Goal: Information Seeking & Learning: Learn about a topic

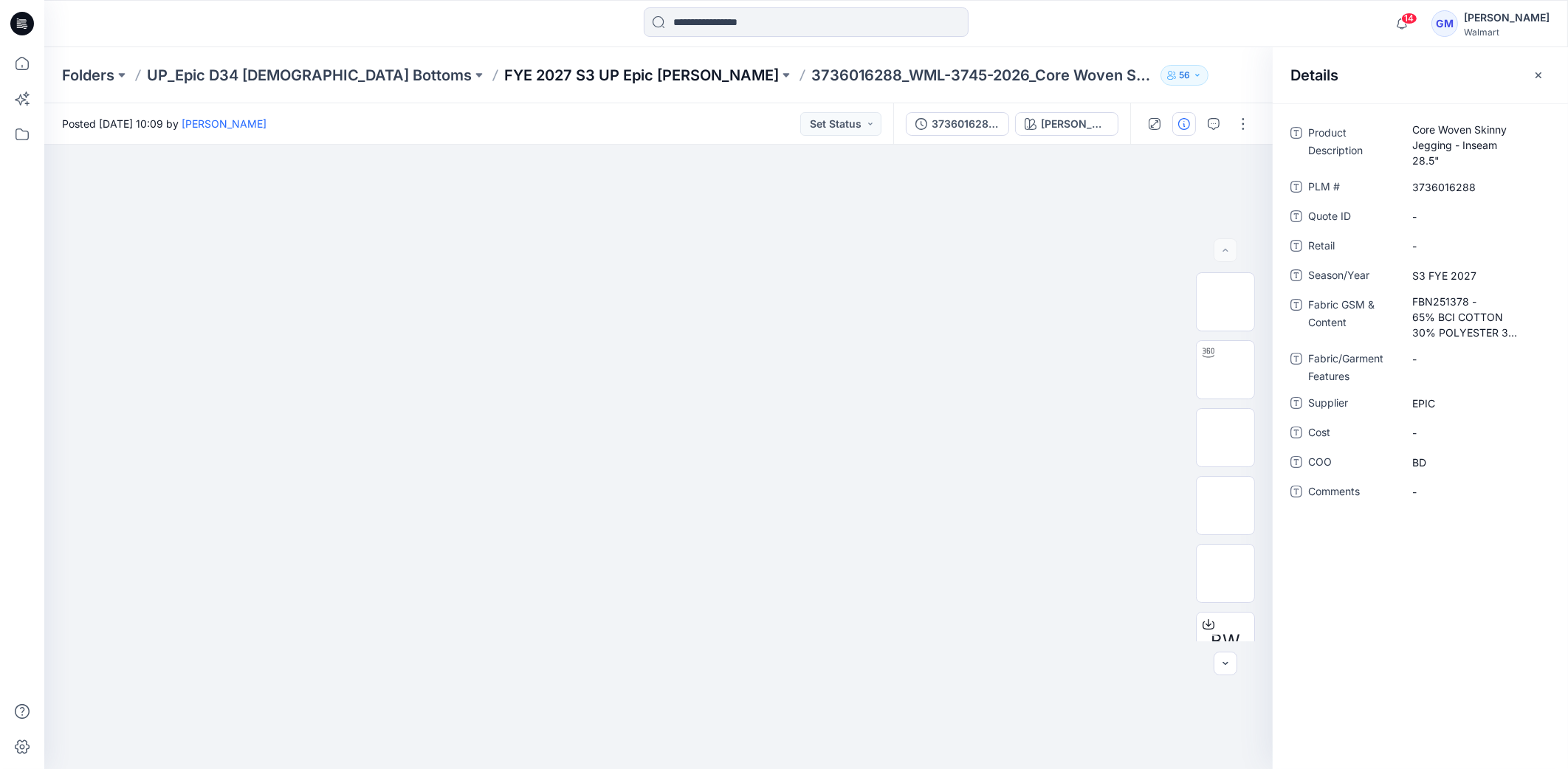
click at [567, 78] on p "FYE 2027 S3 UP Epic Missy Bottoms" at bounding box center [641, 76] width 275 height 21
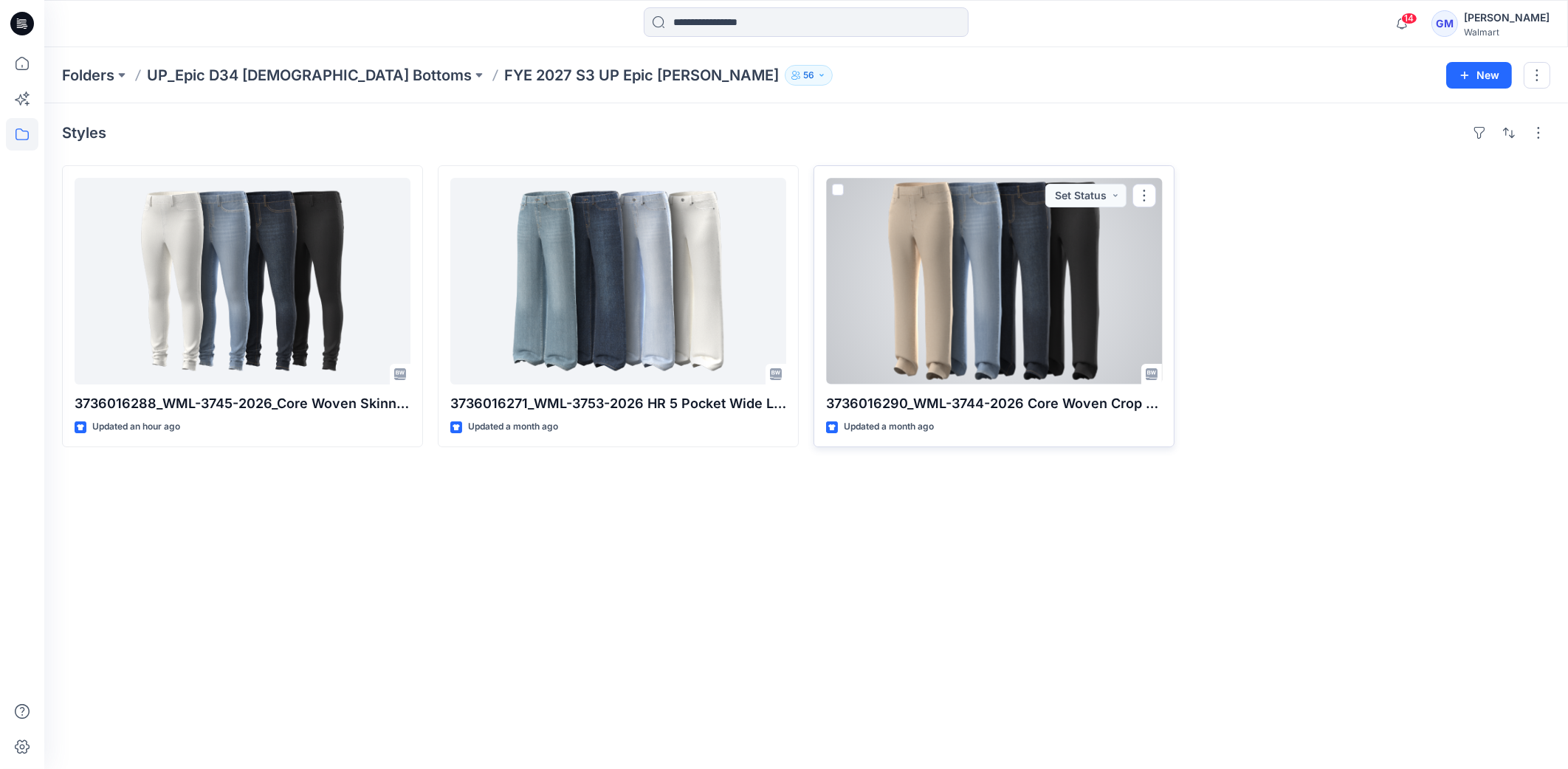
click at [1117, 318] on div at bounding box center [993, 281] width 336 height 206
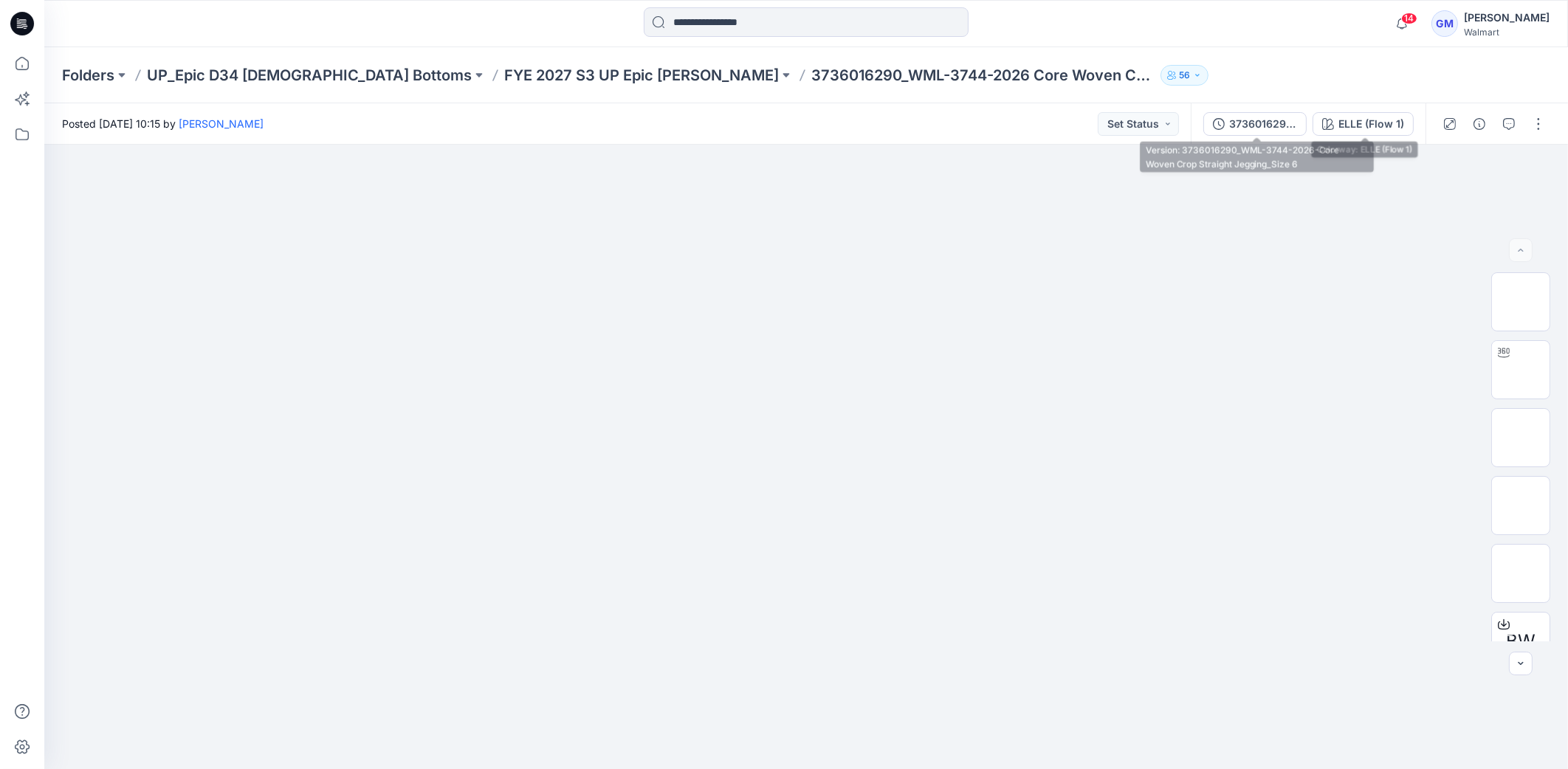
click at [1272, 126] on div "3736016290_WML-3744-2026-Core Woven Crop Straight Jegging_Size 6" at bounding box center [1263, 123] width 68 height 16
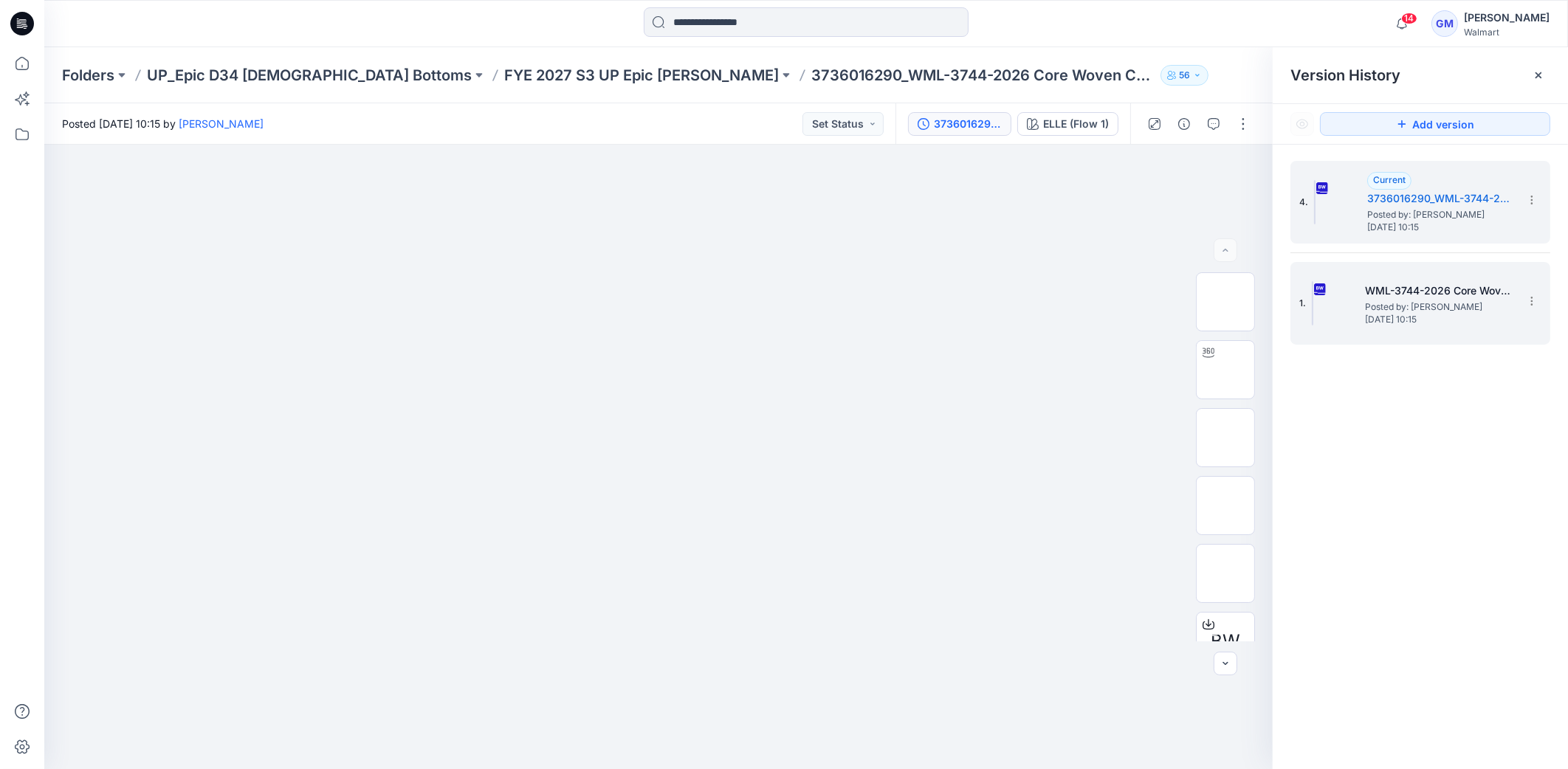
click at [1399, 286] on h5 "WML-3744-2026 Core Woven Crop Straight Jegging - Inseam 27"_Soft Silver" at bounding box center [1438, 291] width 148 height 18
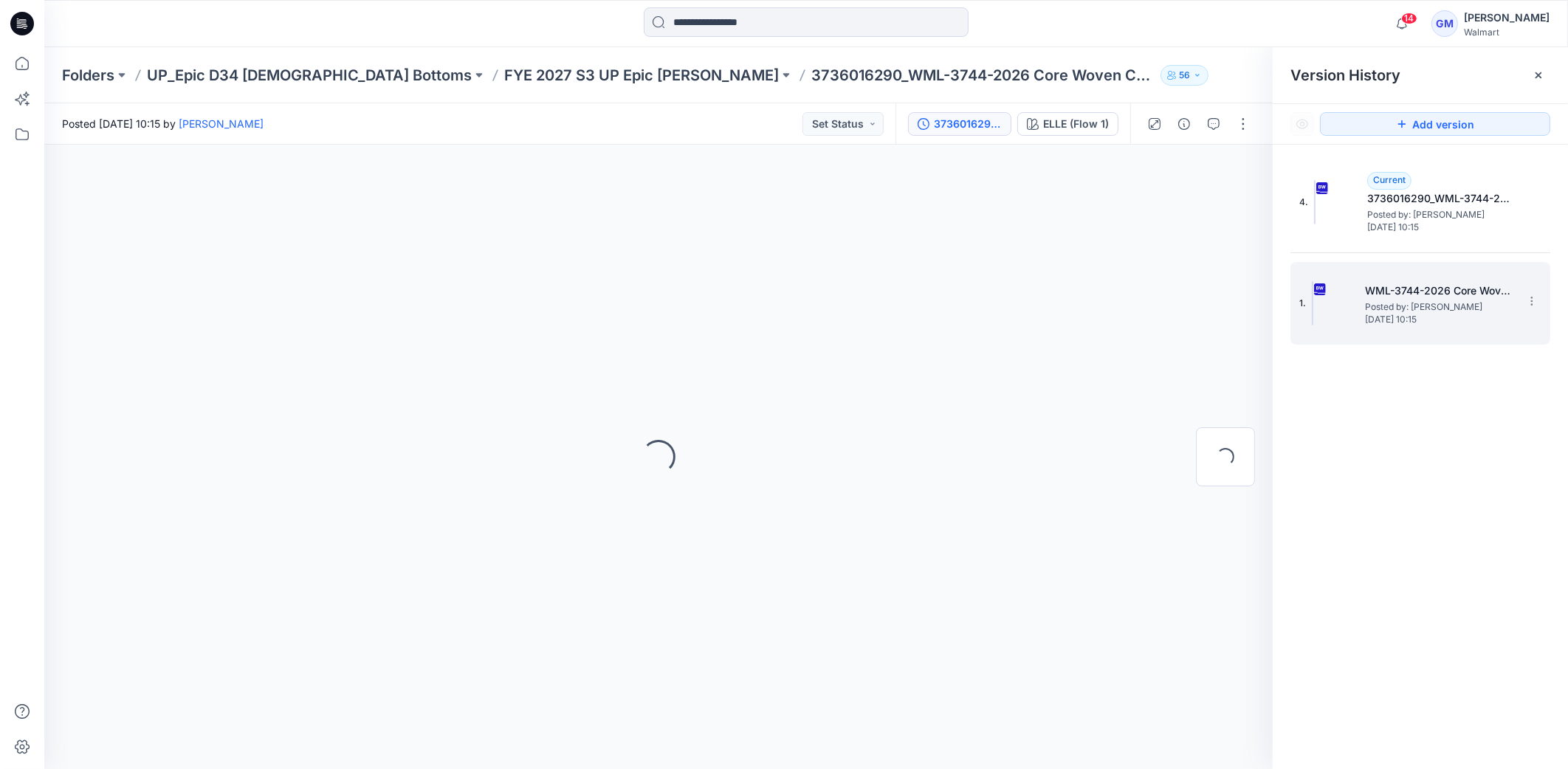
click at [1408, 282] on h5 "WML-3744-2026 Core Woven Crop Straight Jegging - Inseam 27"_Soft Silver" at bounding box center [1438, 291] width 148 height 18
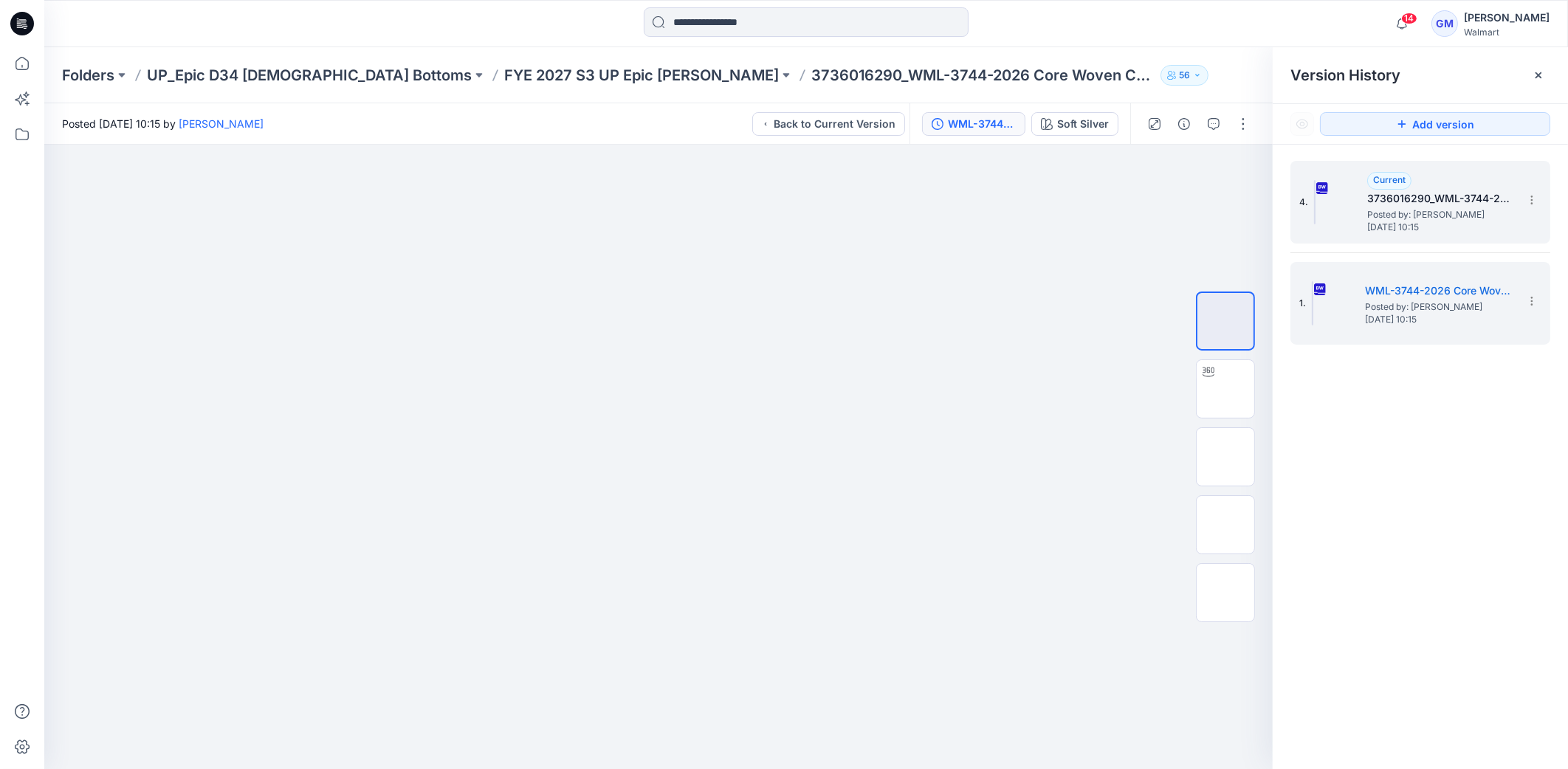
click at [1415, 207] on span "Posted by: Gayan Mahawithanalage" at bounding box center [1441, 215] width 148 height 15
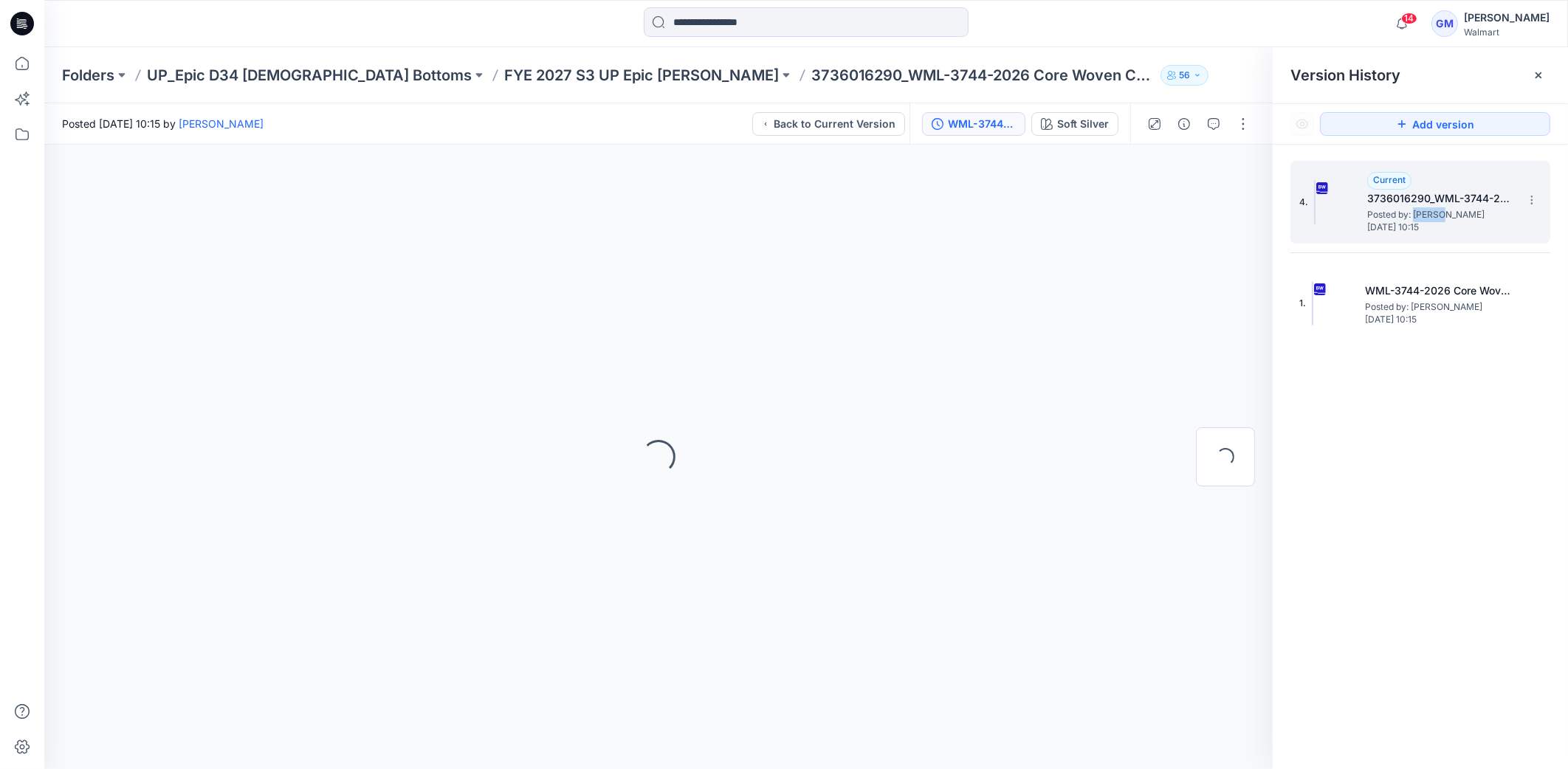
click at [1415, 207] on span "Posted by: Gayan Mahawithanalage" at bounding box center [1441, 215] width 148 height 15
click at [1316, 208] on img at bounding box center [1336, 202] width 45 height 45
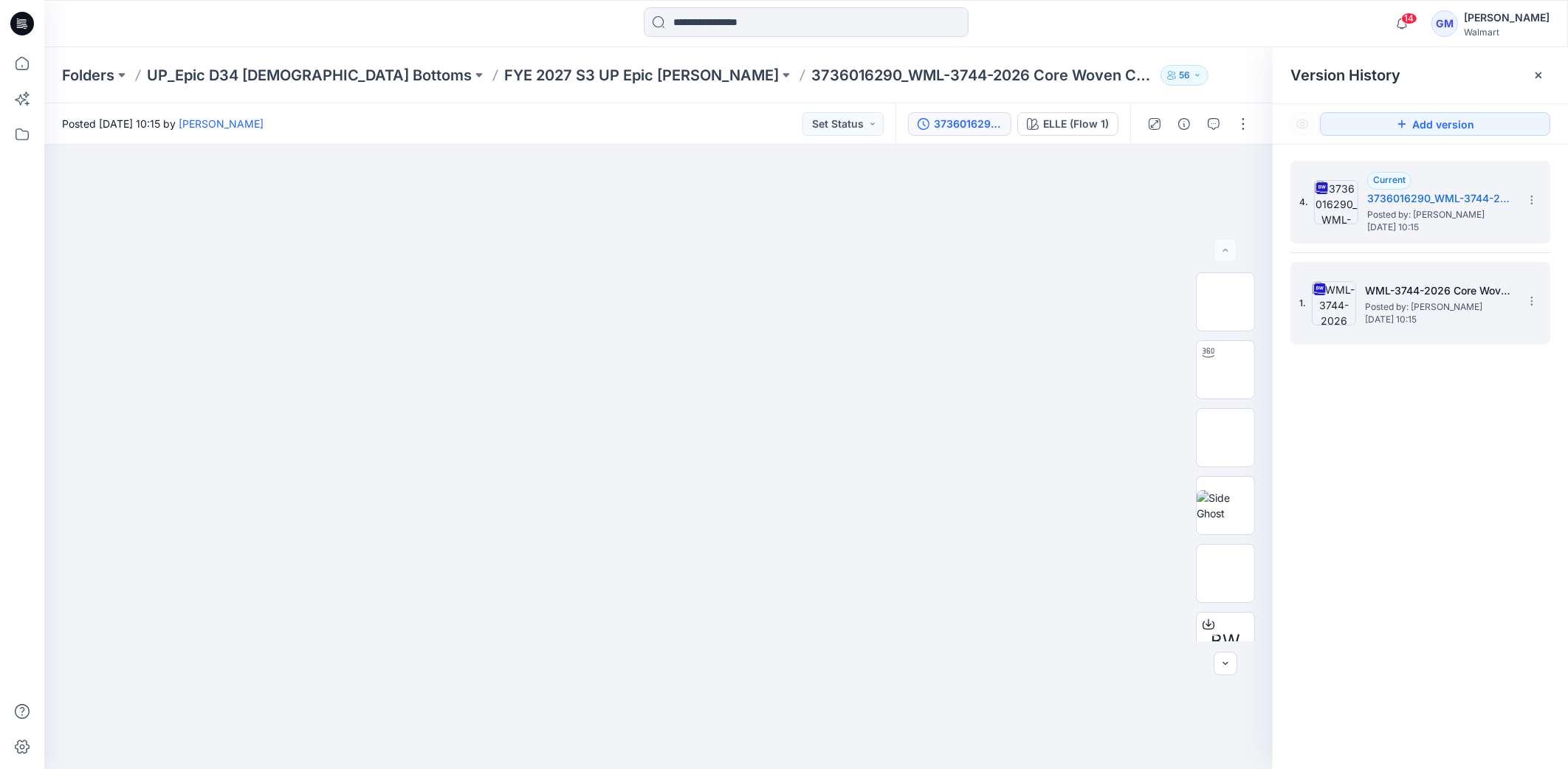
click at [1335, 336] on div "1. WML-3744-2026 Core Woven Crop Straight Jegging - Inseam 27"_Soft Silver Post…" at bounding box center [1410, 303] width 222 height 71
click at [1412, 212] on span "Posted by: Gayan Mahawithanalage" at bounding box center [1441, 215] width 148 height 15
